Goal: Task Accomplishment & Management: Use online tool/utility

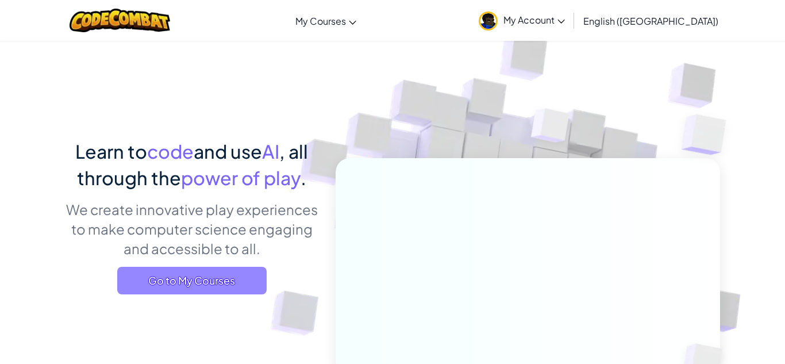
click at [151, 283] on span "Go to My Courses" at bounding box center [191, 281] width 149 height 28
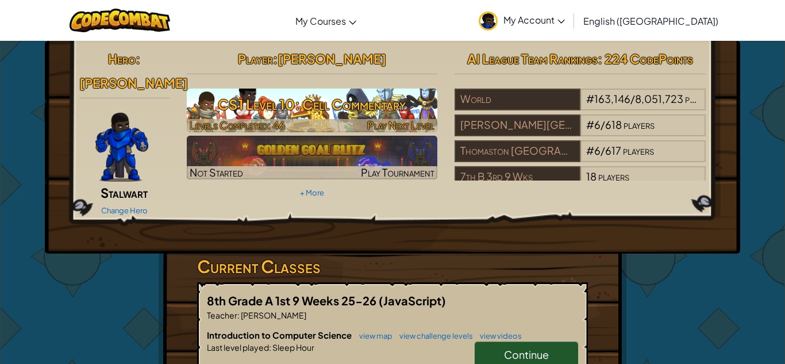
click at [377, 117] on h3 "CS1 Level 10: Cell Commentary" at bounding box center [312, 104] width 251 height 26
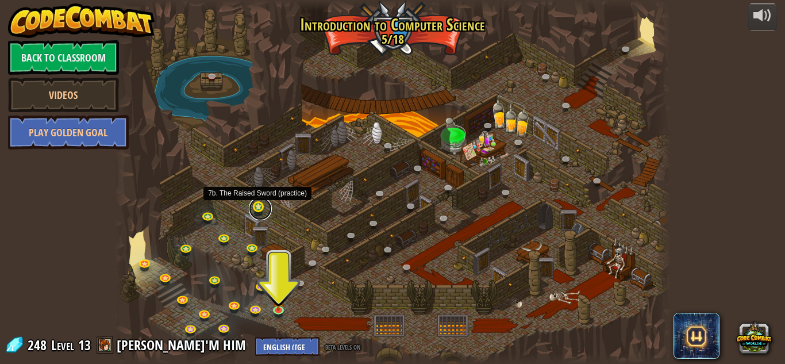
click at [263, 208] on link at bounding box center [260, 208] width 23 height 23
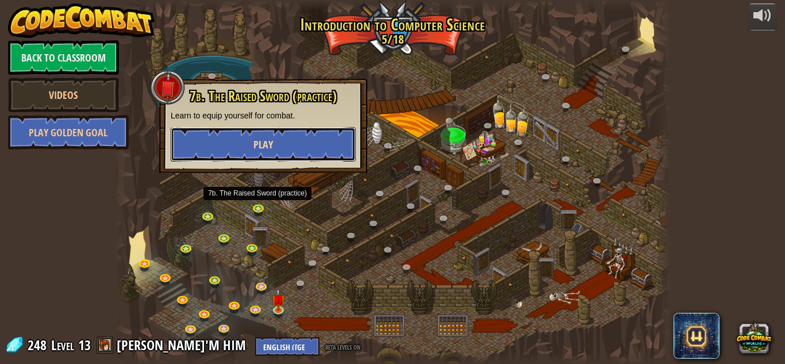
click at [294, 152] on button "Play" at bounding box center [263, 144] width 185 height 34
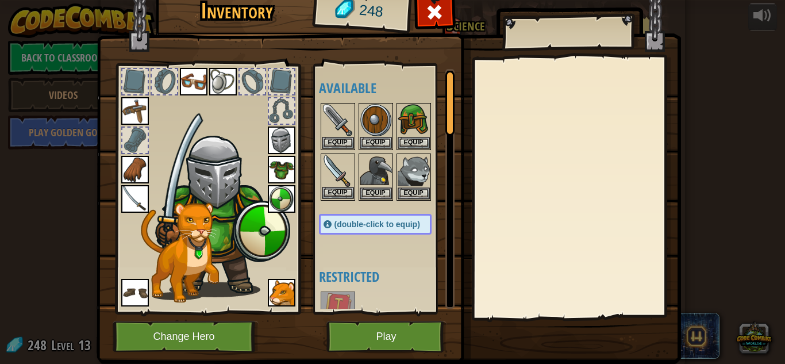
click at [340, 169] on img at bounding box center [338, 171] width 32 height 32
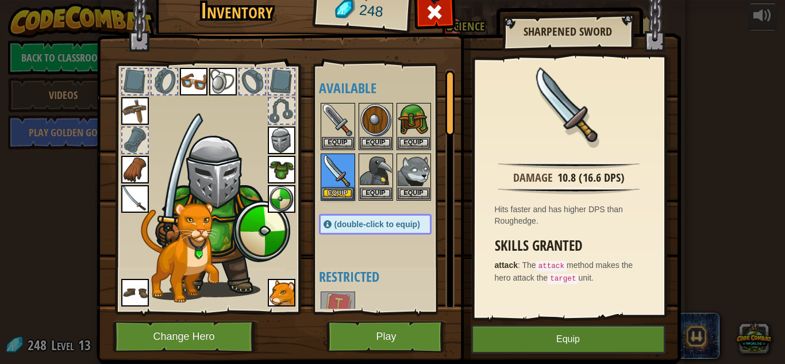
click at [343, 243] on div "Available Equip Equip Equip Equip Equip Equip Equip Equip Equip Equip Equip Equ…" at bounding box center [387, 189] width 136 height 240
click at [335, 129] on img at bounding box center [338, 120] width 32 height 32
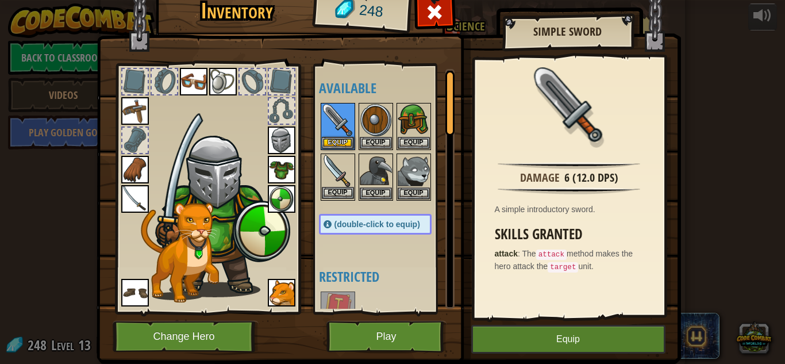
click at [331, 166] on img at bounding box center [338, 171] width 32 height 32
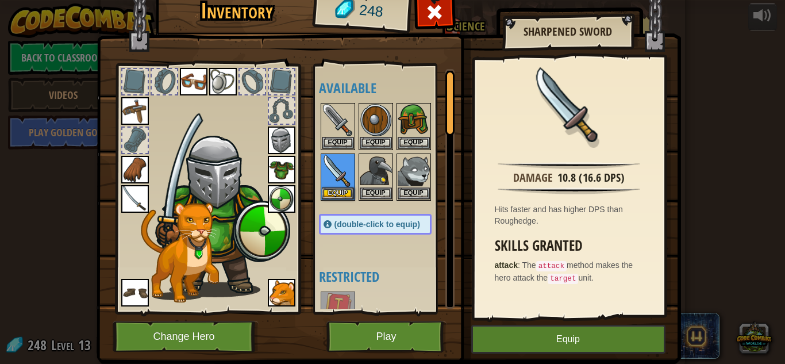
click at [340, 101] on div at bounding box center [387, 151] width 136 height 101
click at [339, 107] on img at bounding box center [338, 120] width 32 height 32
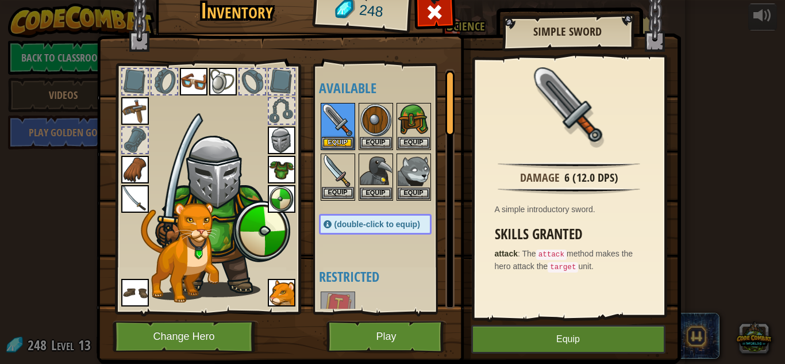
click at [338, 180] on img at bounding box center [338, 171] width 32 height 32
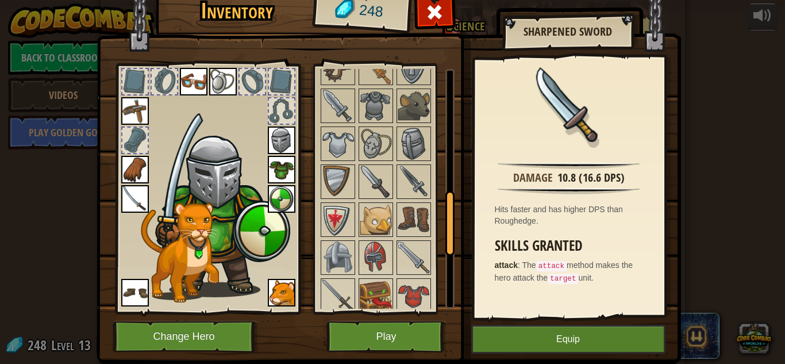
scroll to position [471, 0]
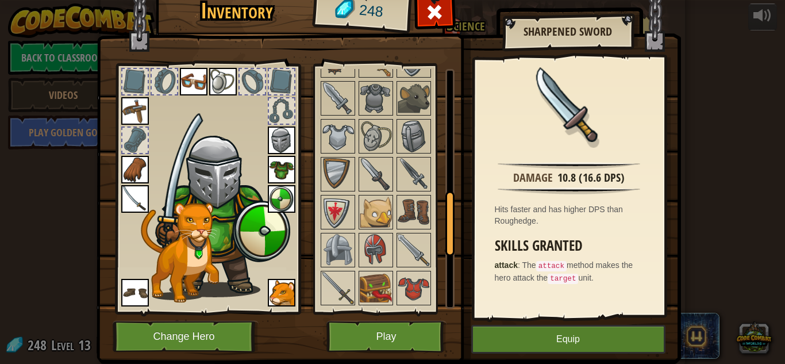
click at [383, 180] on img at bounding box center [376, 174] width 32 height 32
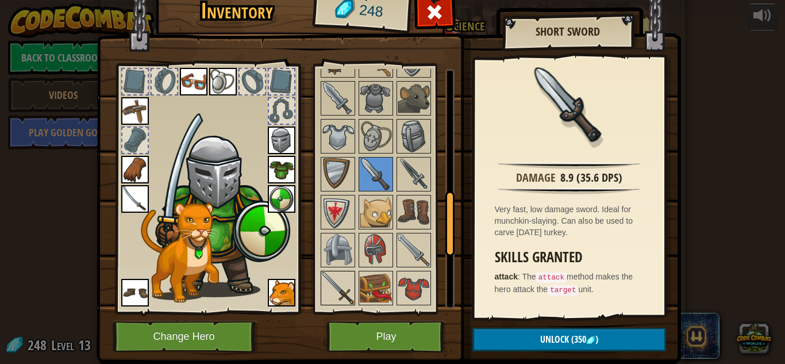
click at [339, 278] on img at bounding box center [338, 288] width 32 height 32
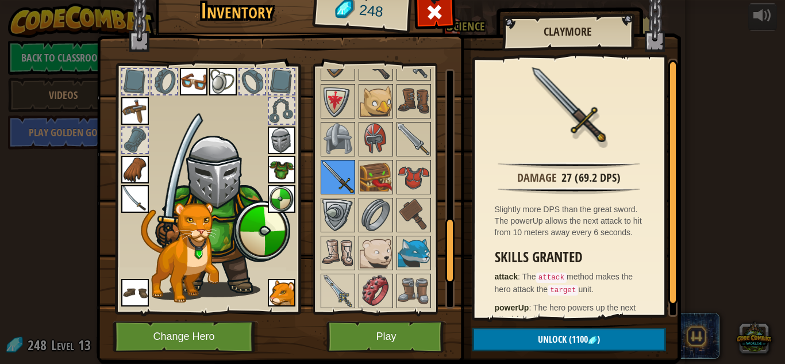
scroll to position [586, 0]
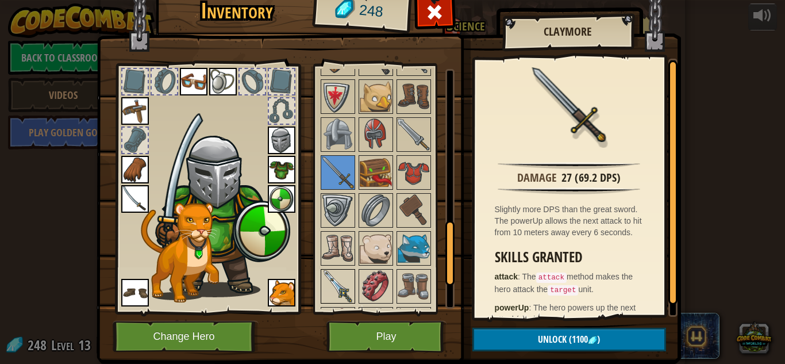
click at [339, 278] on img at bounding box center [338, 286] width 32 height 32
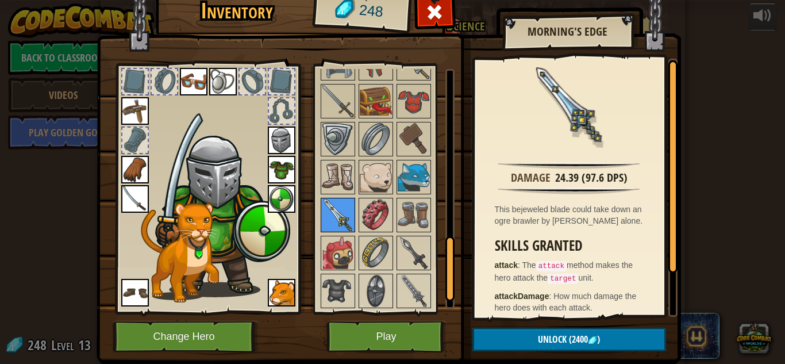
scroll to position [697, 0]
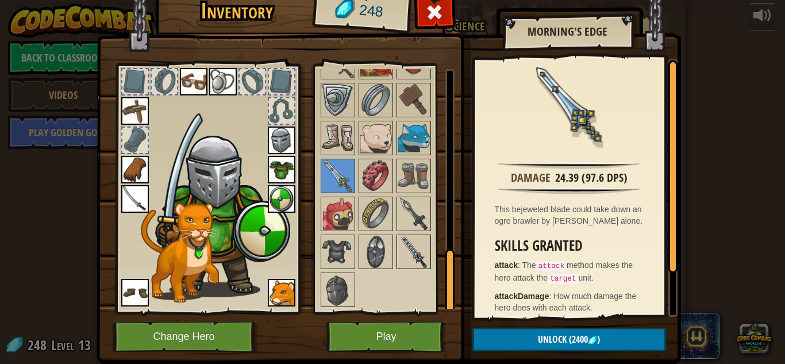
click at [426, 247] on img at bounding box center [414, 252] width 32 height 32
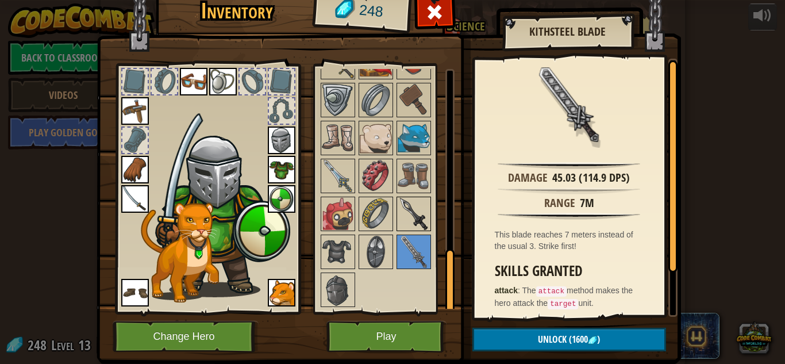
click at [412, 214] on img at bounding box center [414, 214] width 32 height 32
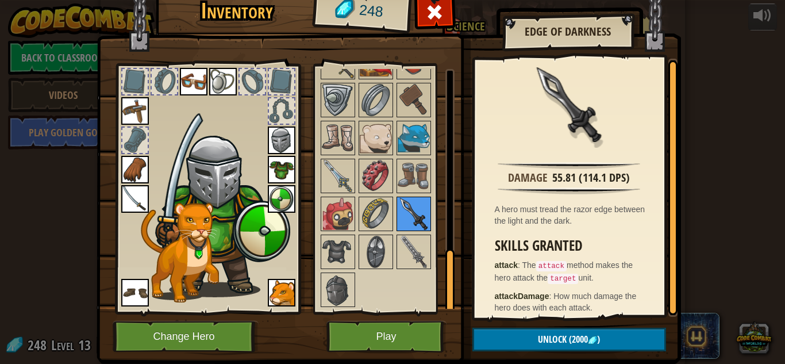
click at [412, 214] on img at bounding box center [414, 214] width 32 height 32
click at [410, 251] on img at bounding box center [414, 252] width 32 height 32
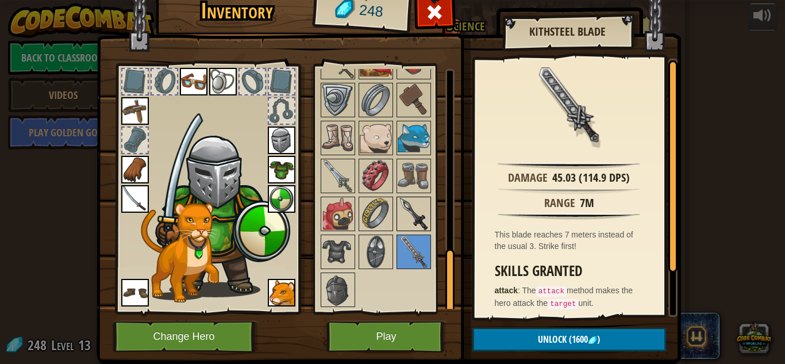
click at [414, 206] on img at bounding box center [414, 214] width 32 height 32
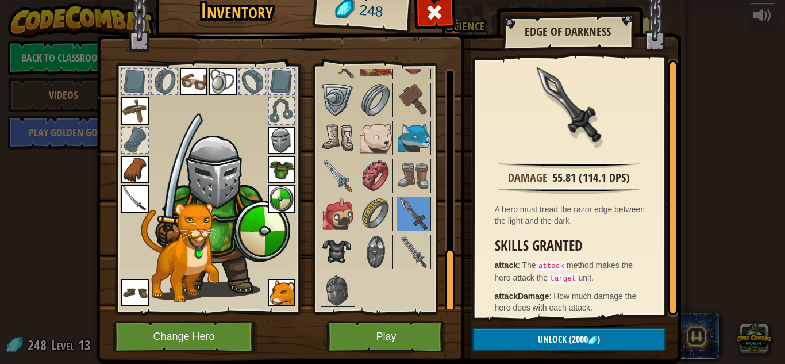
click at [340, 240] on img at bounding box center [338, 252] width 32 height 32
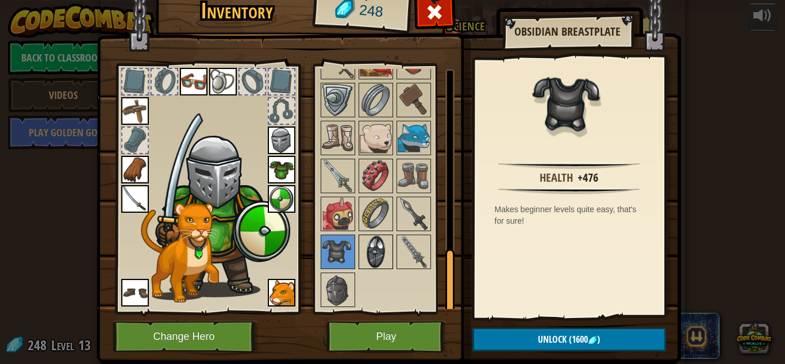
click at [382, 247] on img at bounding box center [376, 252] width 32 height 32
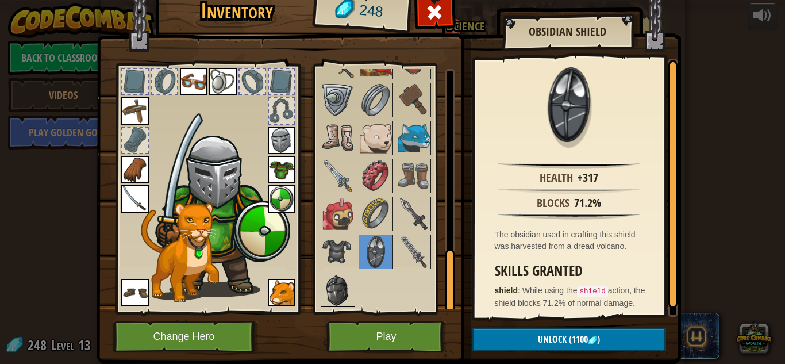
click at [345, 284] on img at bounding box center [338, 290] width 32 height 32
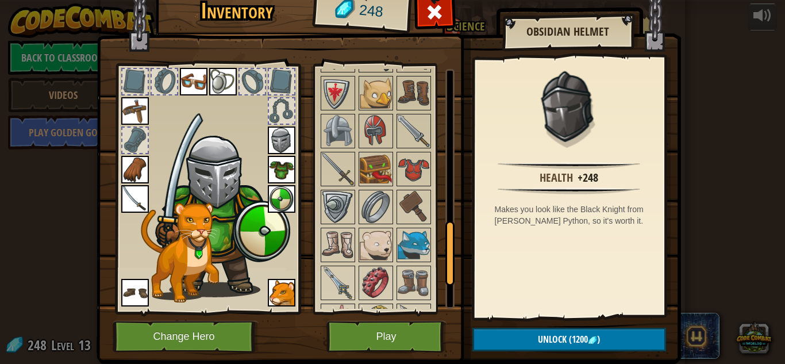
scroll to position [587, 0]
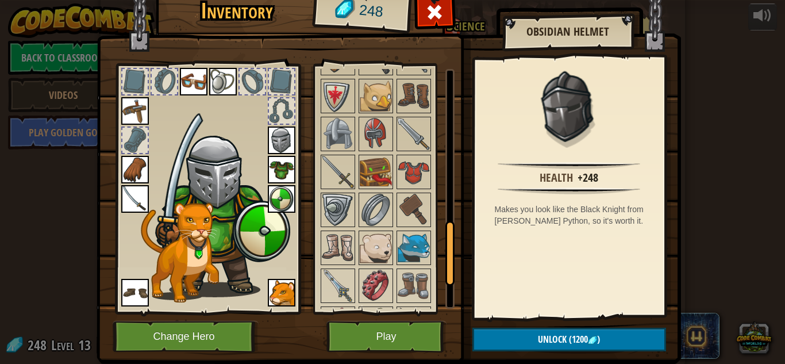
click at [373, 256] on img at bounding box center [376, 248] width 32 height 32
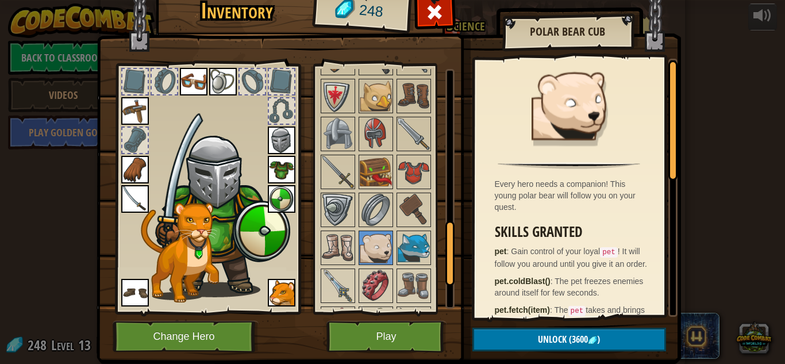
click at [373, 256] on img at bounding box center [376, 248] width 32 height 32
click at [420, 244] on img at bounding box center [414, 248] width 32 height 32
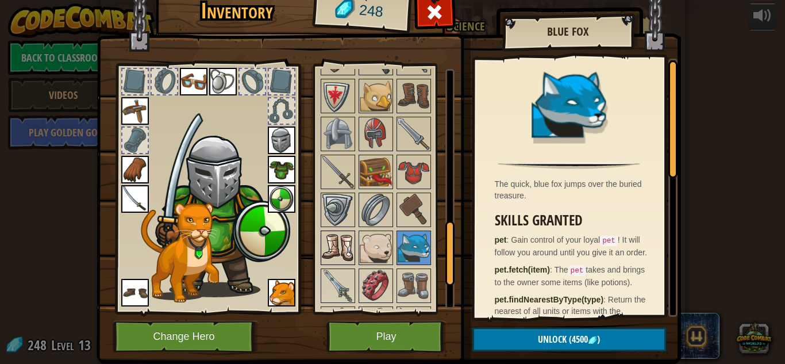
click at [343, 248] on img at bounding box center [338, 248] width 32 height 32
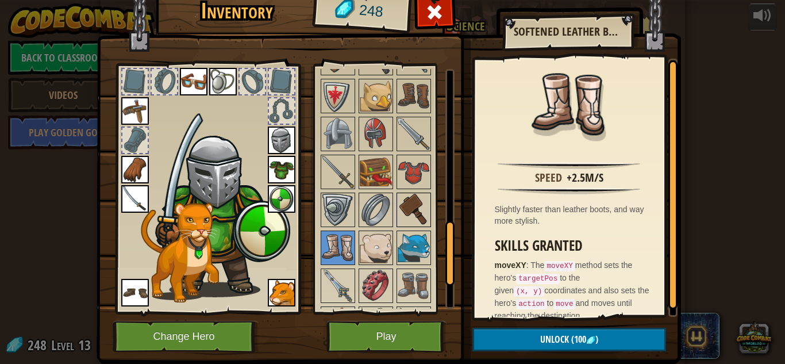
click at [397, 199] on div at bounding box center [414, 210] width 34 height 34
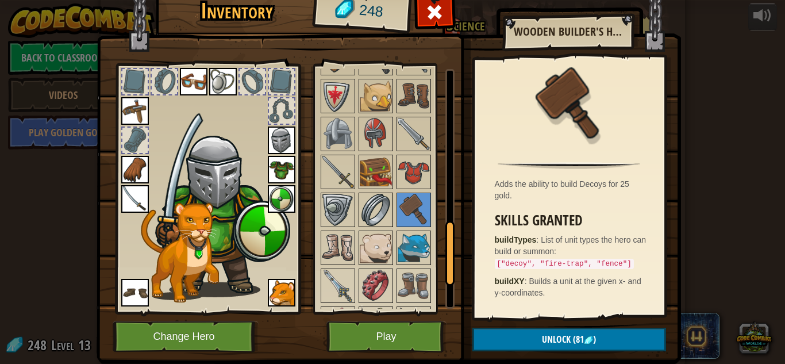
click at [385, 199] on img at bounding box center [376, 210] width 32 height 32
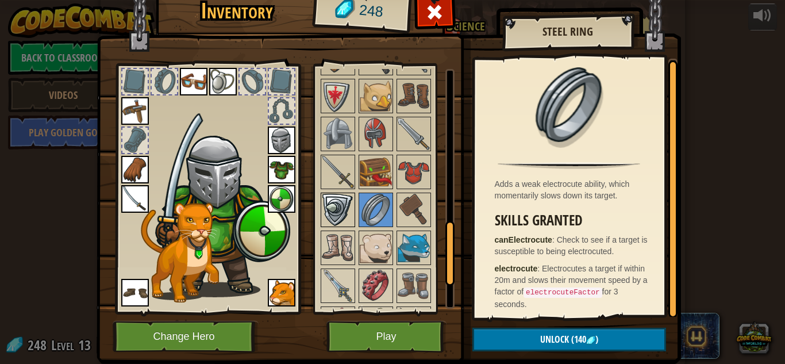
click at [352, 202] on img at bounding box center [338, 210] width 32 height 32
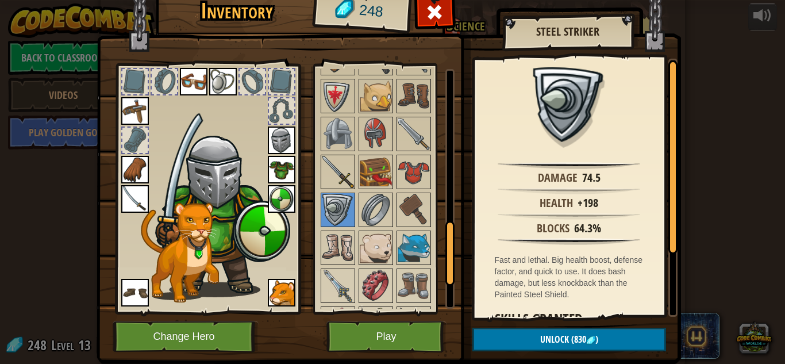
click at [348, 175] on img at bounding box center [338, 172] width 32 height 32
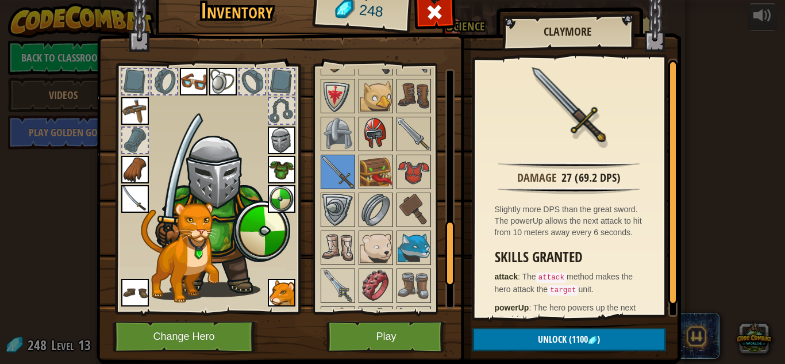
click at [381, 133] on img at bounding box center [376, 134] width 32 height 32
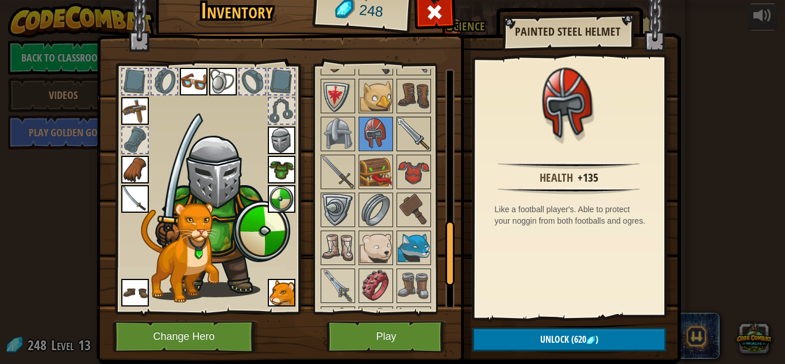
click at [418, 133] on img at bounding box center [414, 134] width 32 height 32
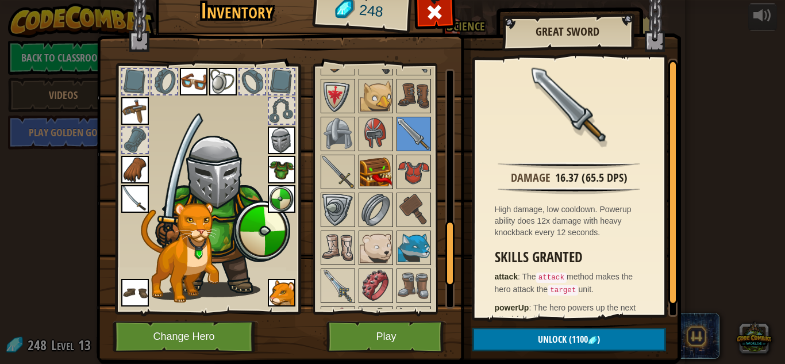
click at [386, 163] on img at bounding box center [376, 172] width 32 height 32
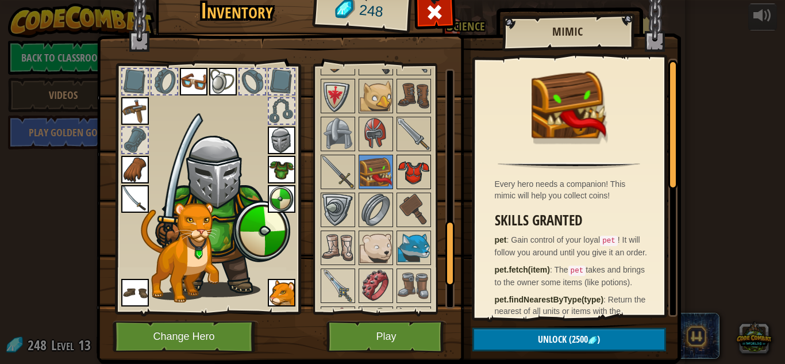
click at [399, 164] on img at bounding box center [414, 172] width 32 height 32
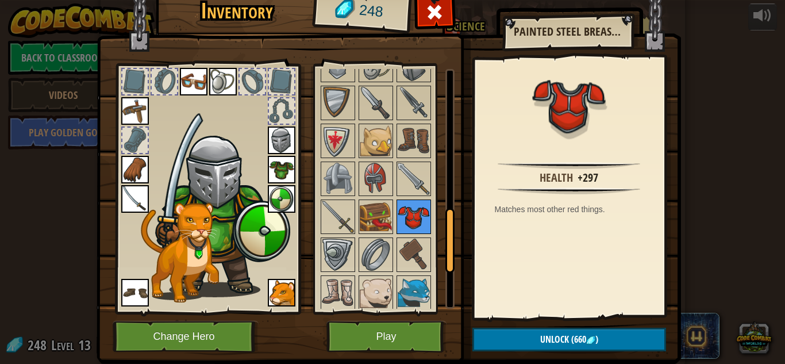
scroll to position [537, 0]
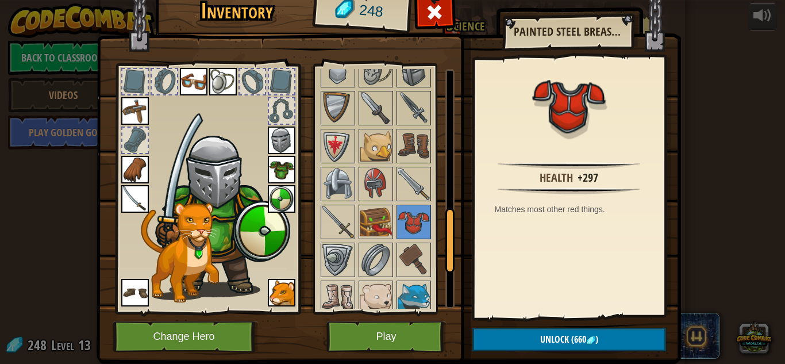
click at [347, 170] on img at bounding box center [338, 184] width 32 height 32
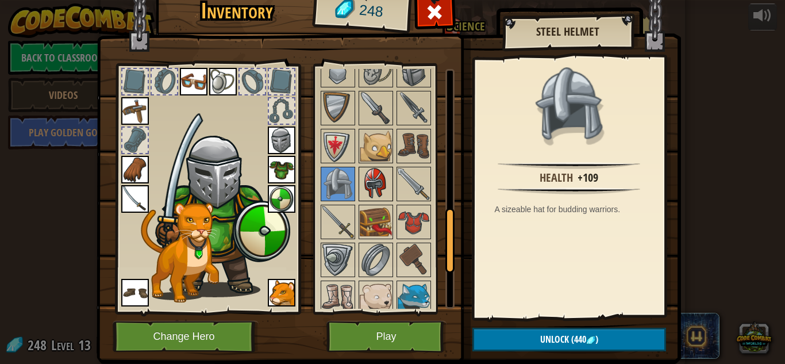
click at [366, 174] on img at bounding box center [376, 184] width 32 height 32
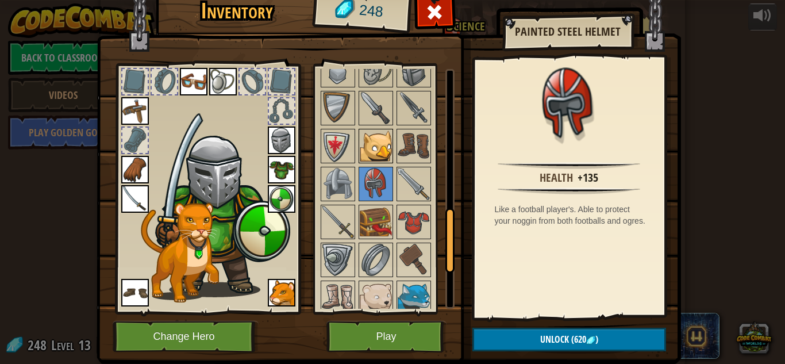
click at [387, 138] on img at bounding box center [376, 146] width 32 height 32
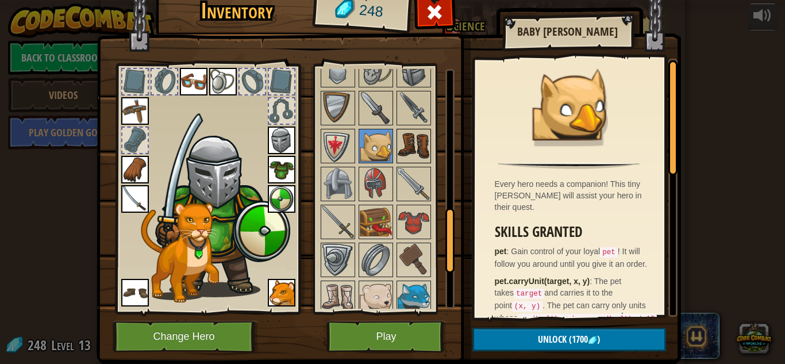
click at [404, 136] on img at bounding box center [414, 146] width 32 height 32
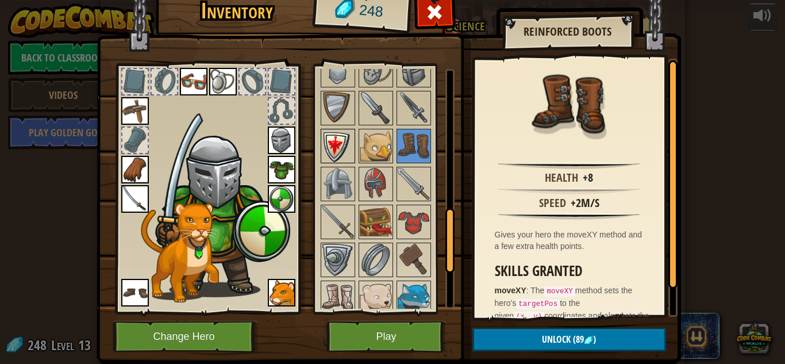
click at [345, 148] on img at bounding box center [338, 146] width 32 height 32
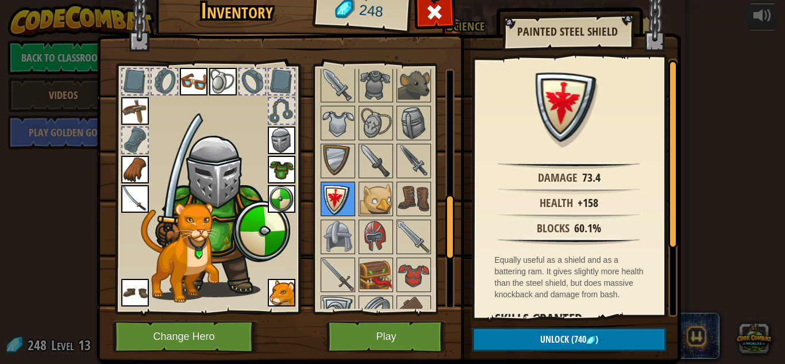
scroll to position [483, 0]
click at [345, 148] on img at bounding box center [338, 162] width 32 height 32
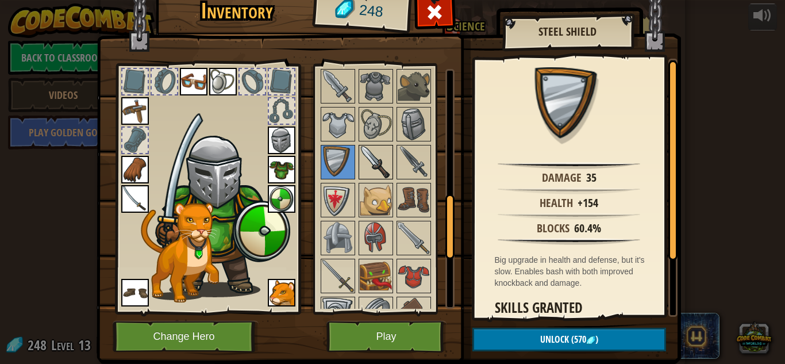
click at [360, 153] on img at bounding box center [376, 162] width 32 height 32
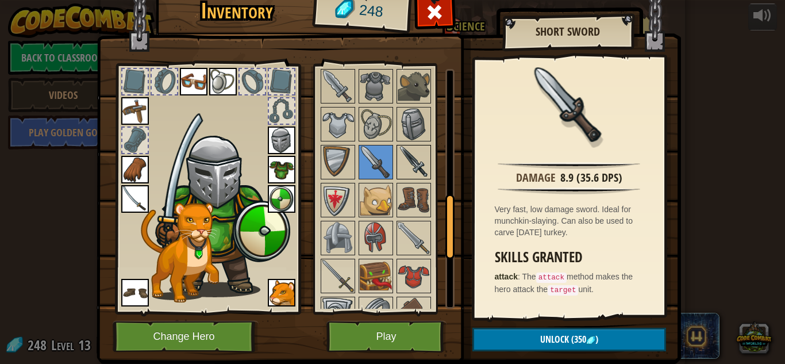
click at [411, 151] on img at bounding box center [414, 162] width 32 height 32
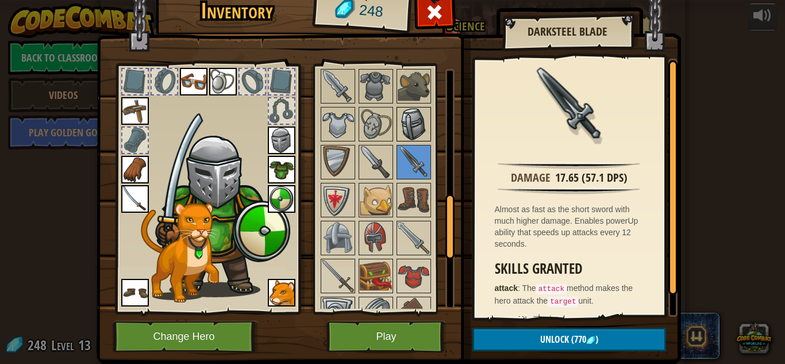
click at [400, 118] on img at bounding box center [414, 124] width 32 height 32
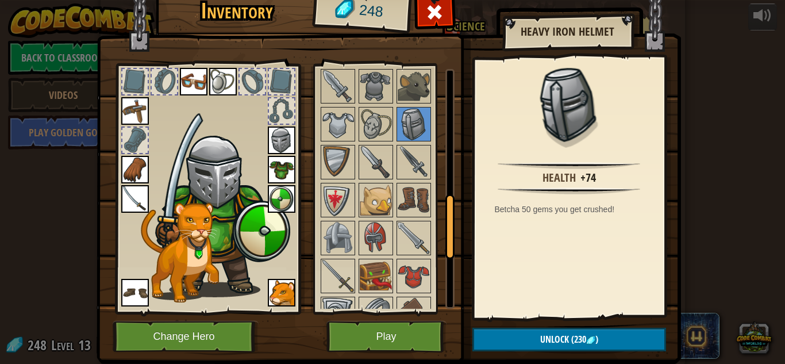
click at [140, 191] on img at bounding box center [135, 199] width 28 height 28
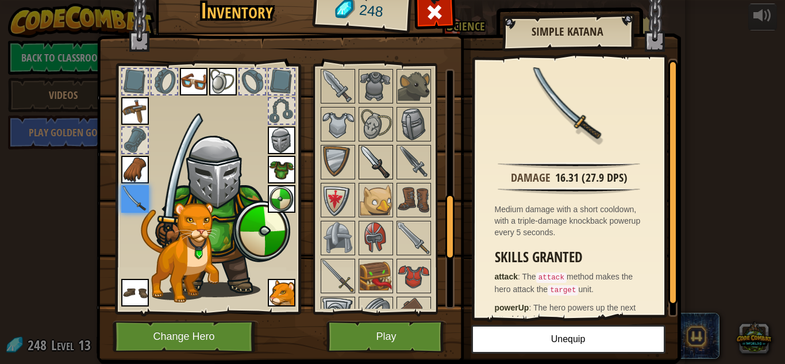
click at [378, 163] on img at bounding box center [376, 162] width 32 height 32
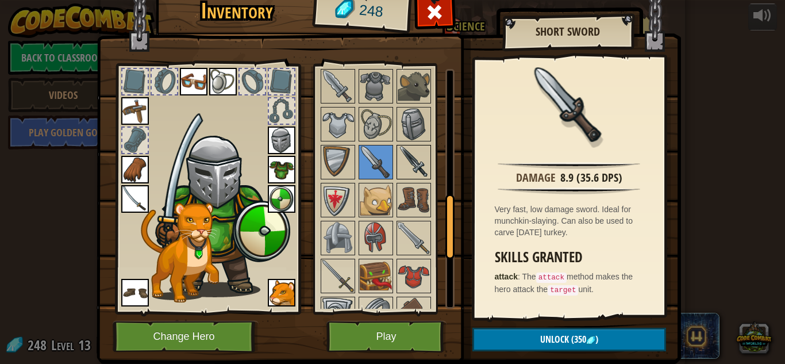
click at [422, 146] on img at bounding box center [414, 162] width 32 height 32
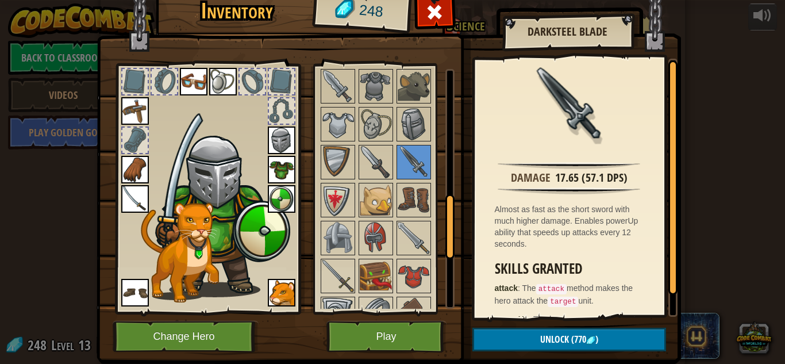
click at [331, 143] on div at bounding box center [387, 200] width 136 height 645
click at [402, 89] on img at bounding box center [414, 86] width 32 height 32
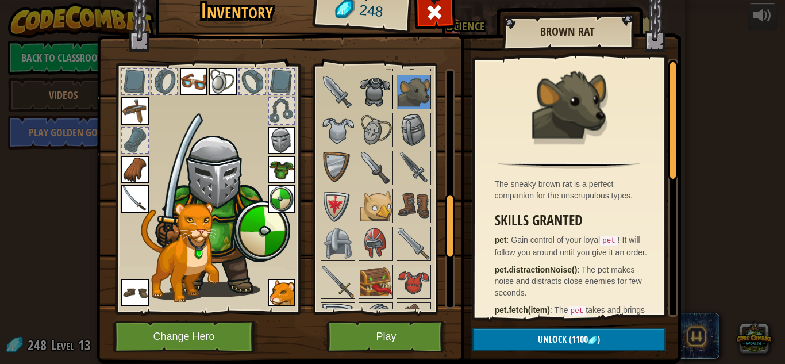
scroll to position [481, 0]
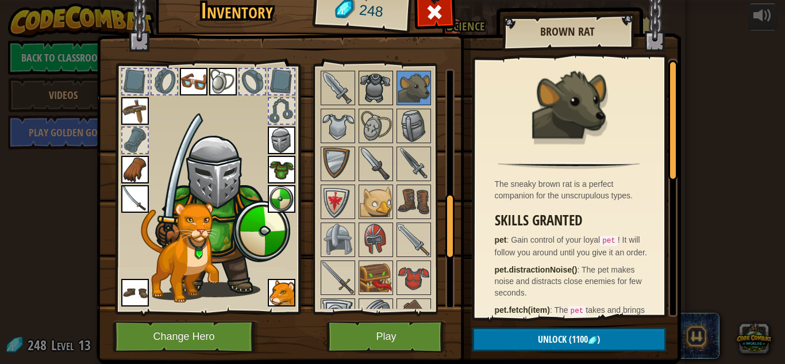
click at [379, 94] on img at bounding box center [376, 88] width 32 height 32
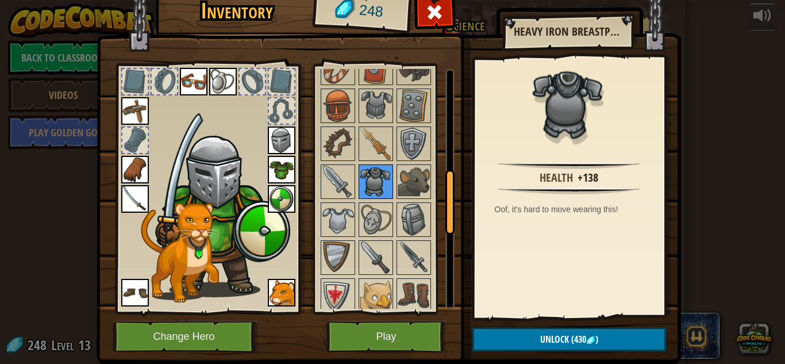
scroll to position [387, 0]
click at [379, 94] on img at bounding box center [376, 106] width 32 height 32
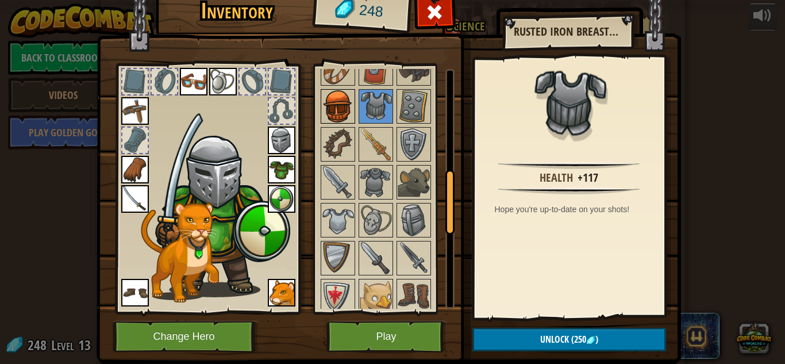
click at [341, 101] on img at bounding box center [338, 106] width 32 height 32
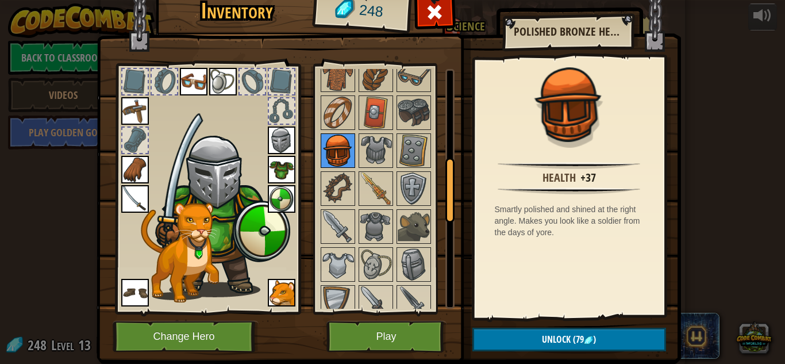
scroll to position [340, 0]
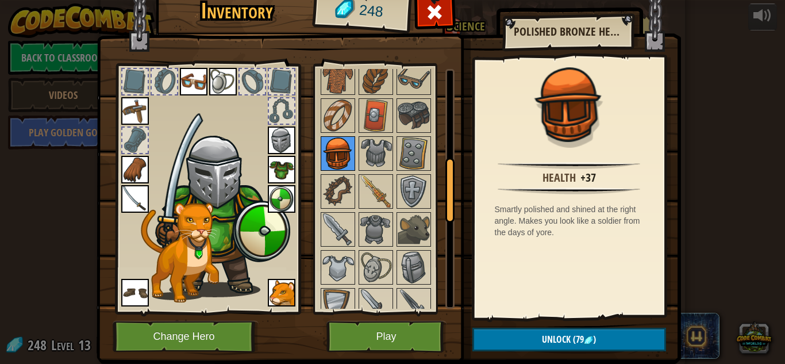
click at [341, 101] on img at bounding box center [338, 115] width 32 height 32
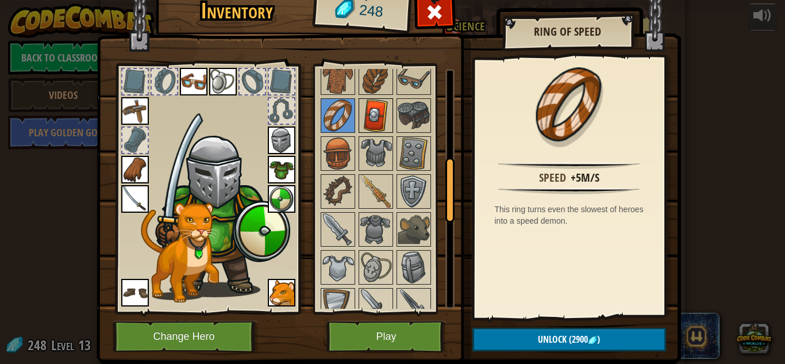
click at [363, 112] on img at bounding box center [376, 115] width 32 height 32
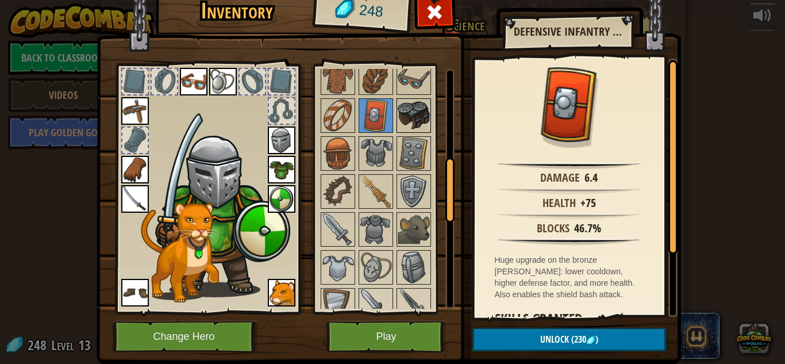
click at [414, 120] on img at bounding box center [414, 115] width 32 height 32
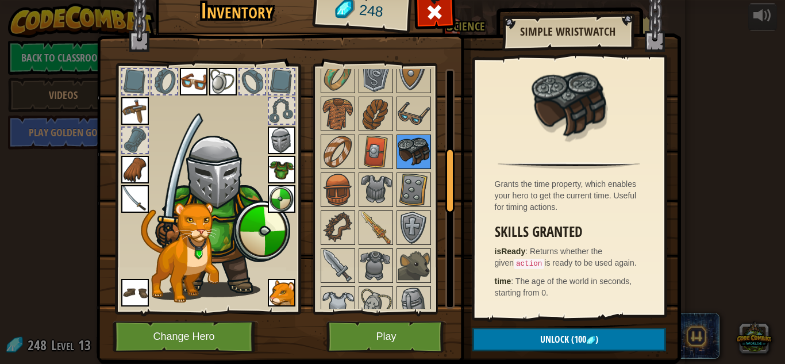
scroll to position [301, 0]
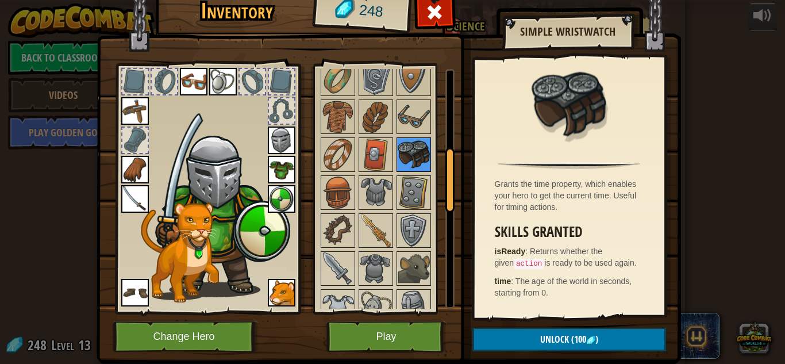
click at [414, 120] on img at bounding box center [414, 117] width 32 height 32
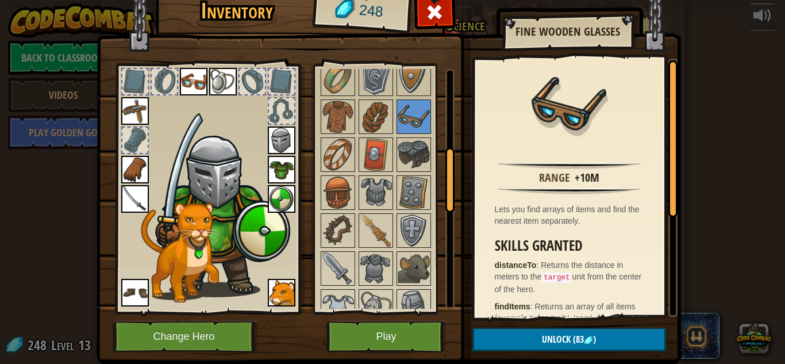
click at [202, 79] on img at bounding box center [194, 82] width 28 height 28
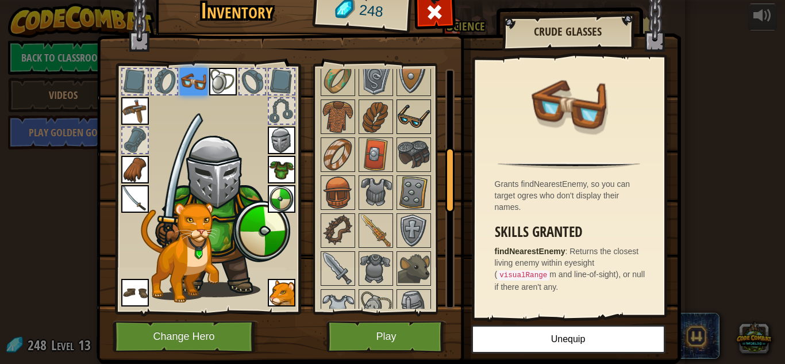
click at [425, 128] on img at bounding box center [414, 117] width 32 height 32
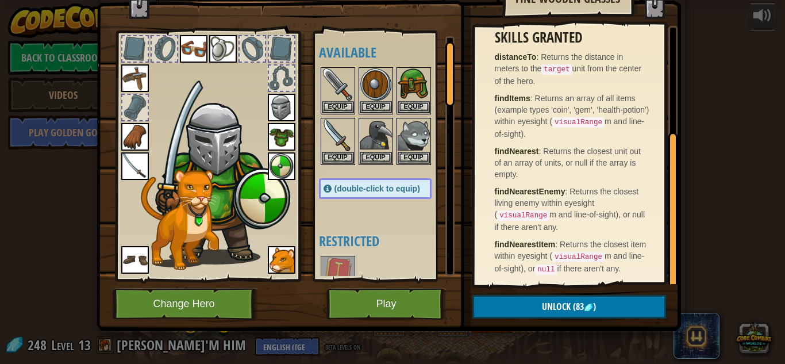
scroll to position [0, 0]
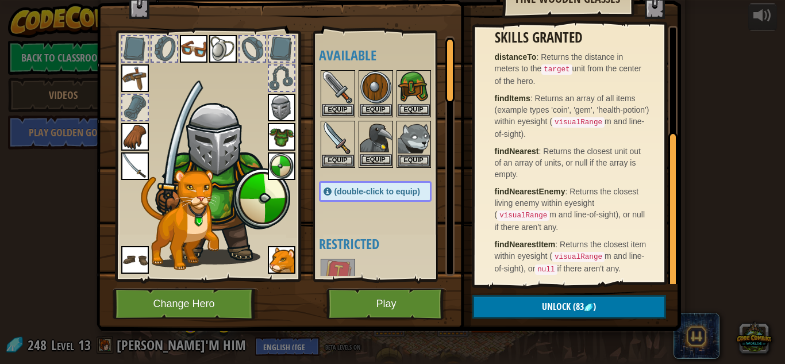
click at [383, 121] on div "Equip" at bounding box center [376, 144] width 34 height 47
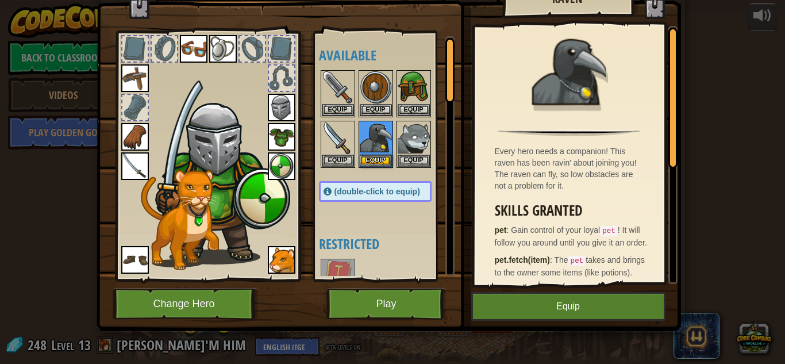
click at [277, 266] on img at bounding box center [282, 260] width 28 height 28
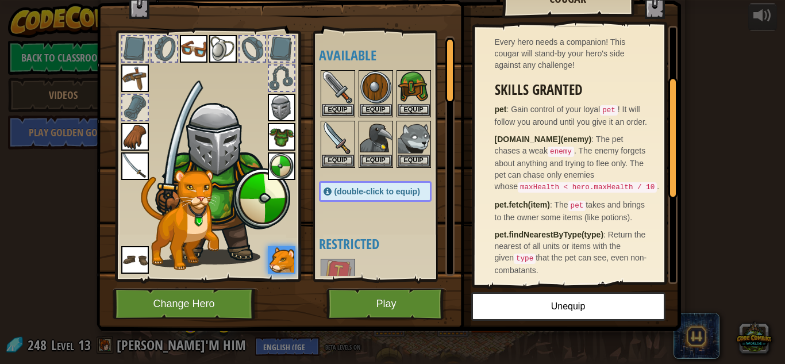
scroll to position [308, 0]
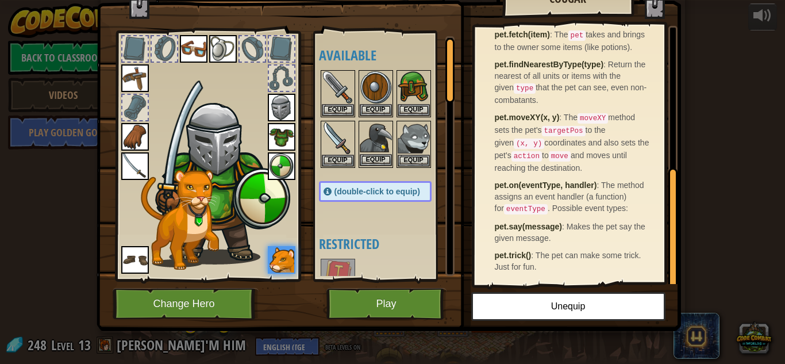
click at [387, 136] on img at bounding box center [376, 138] width 32 height 32
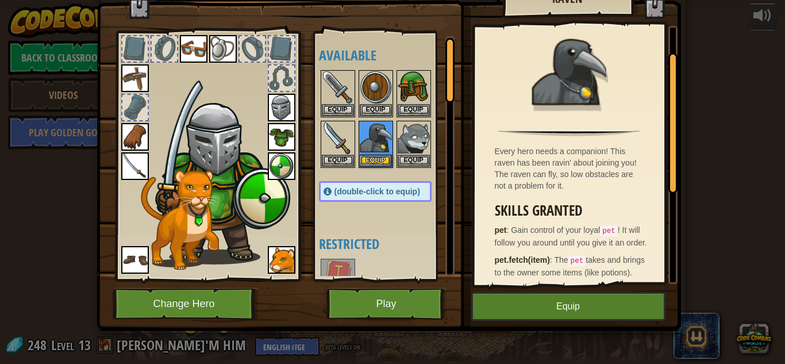
scroll to position [226, 0]
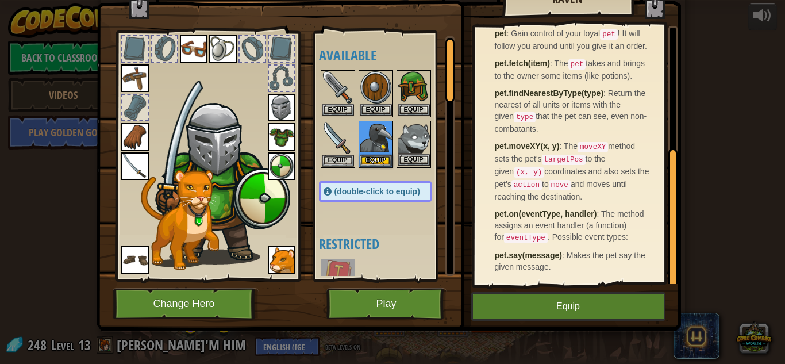
click at [423, 141] on img at bounding box center [414, 138] width 32 height 32
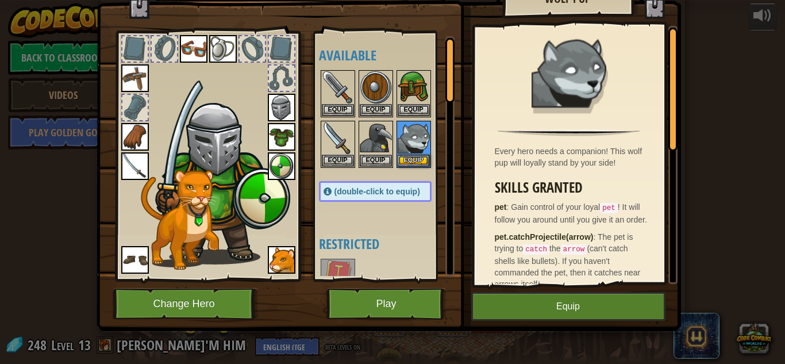
scroll to position [296, 0]
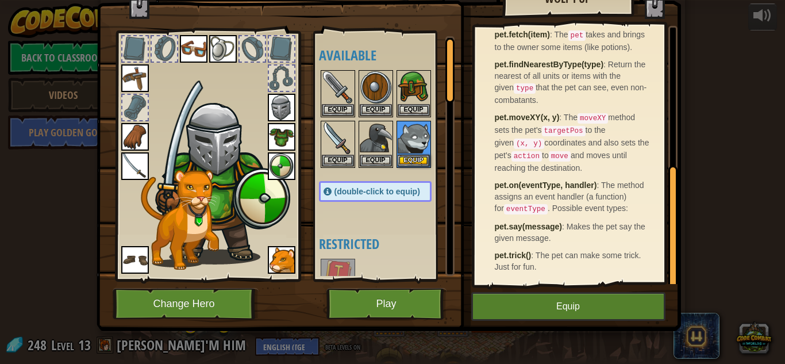
click at [109, 175] on img at bounding box center [389, 122] width 585 height 417
